Goal: Transaction & Acquisition: Book appointment/travel/reservation

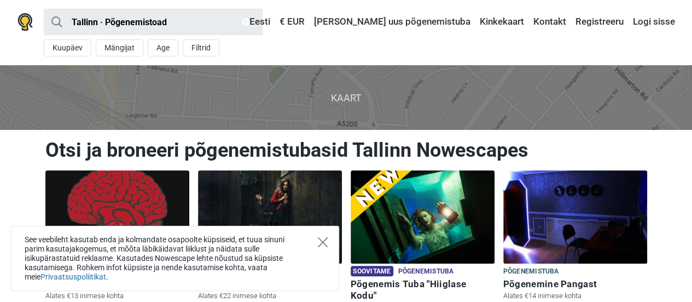
click at [322, 240] on icon "Close" at bounding box center [323, 242] width 10 height 10
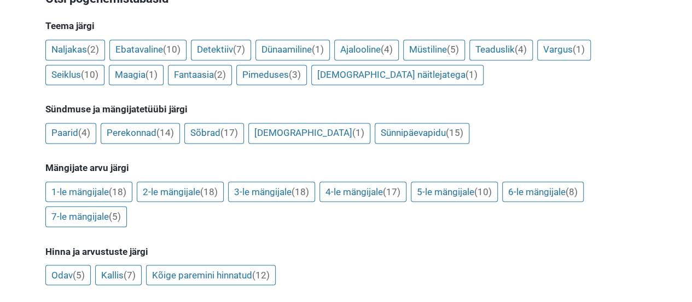
scroll to position [879, 0]
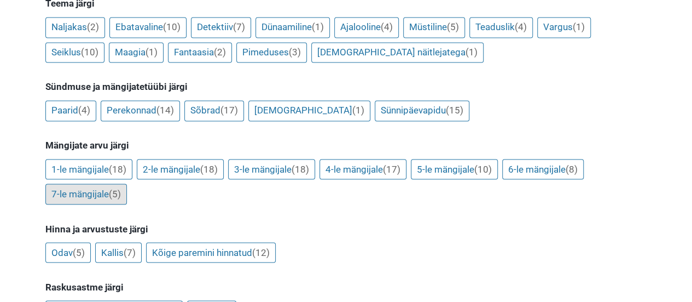
click at [73, 183] on link "7-le mängijale (5)" at bounding box center [86, 193] width 82 height 21
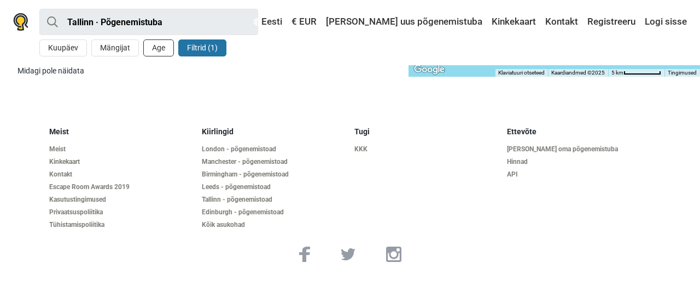
click at [161, 47] on button "Age" at bounding box center [158, 47] width 31 height 17
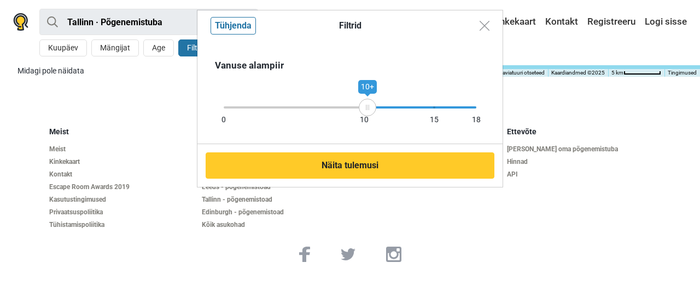
drag, startPoint x: 472, startPoint y: 109, endPoint x: 368, endPoint y: 118, distance: 104.9
click at [368, 108] on div "0 10 15 18 10+" at bounding box center [350, 107] width 253 height 2
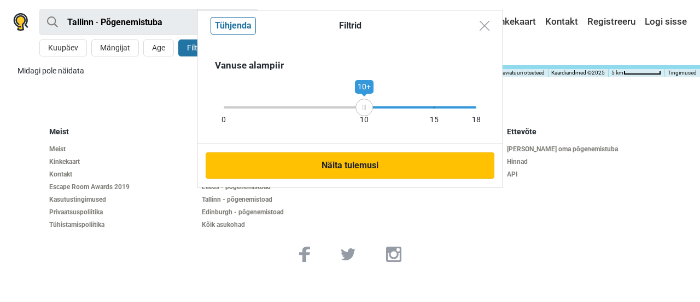
click at [343, 166] on button "Näita tulemusi" at bounding box center [350, 165] width 289 height 26
